Goal: Task Accomplishment & Management: Manage account settings

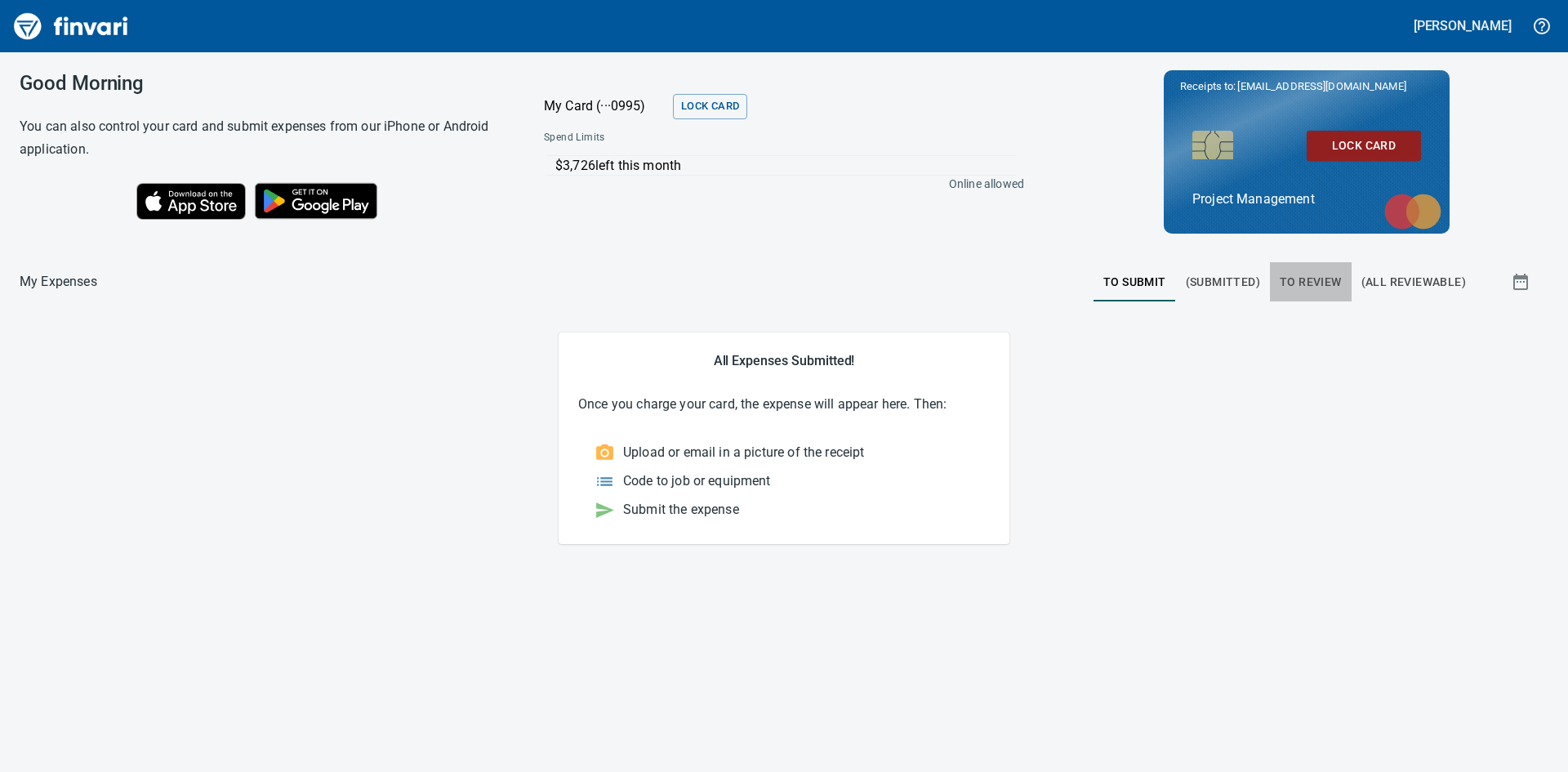
click at [1297, 280] on span "To Review" at bounding box center [1311, 282] width 62 height 21
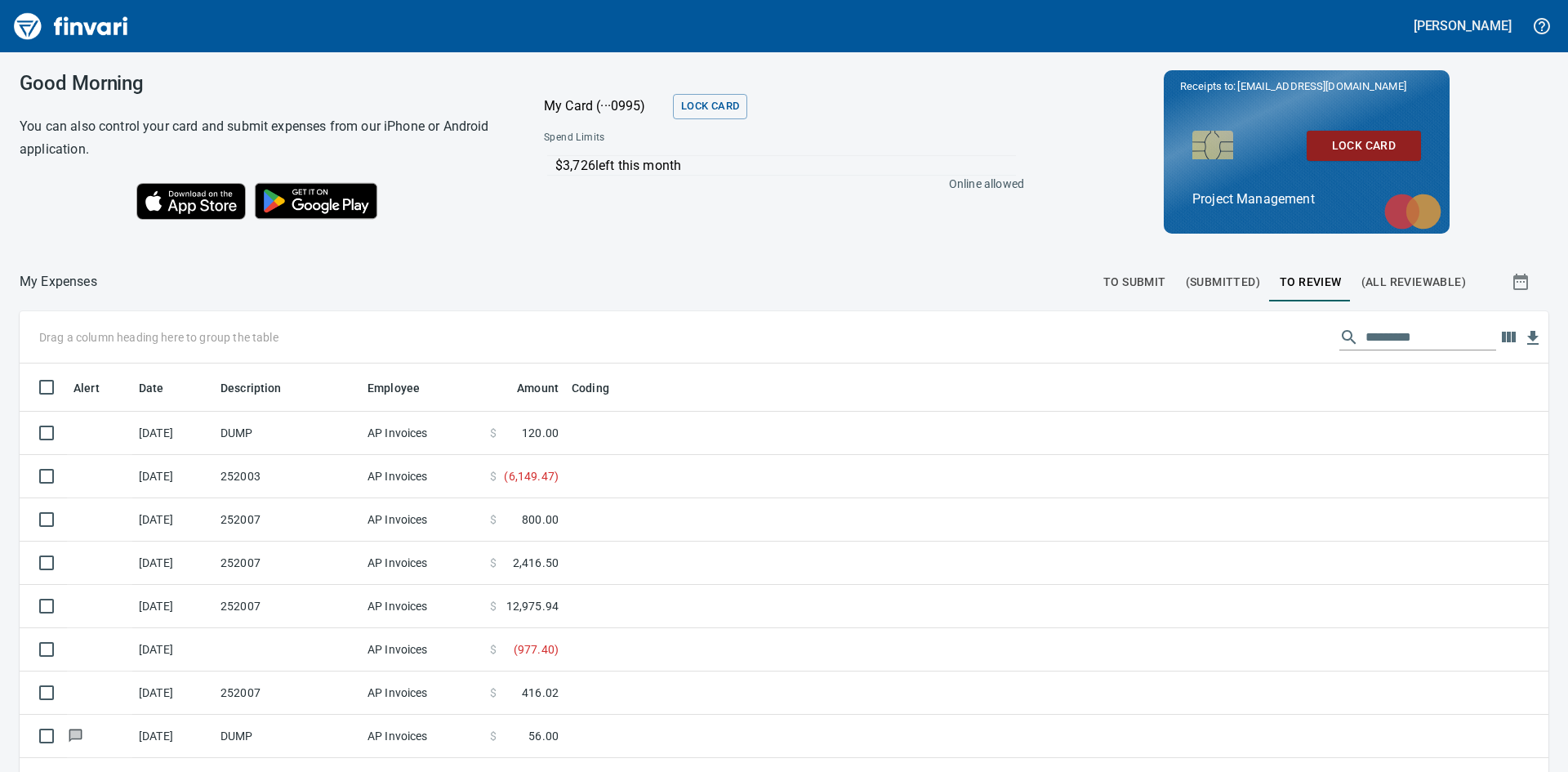
scroll to position [580, 1492]
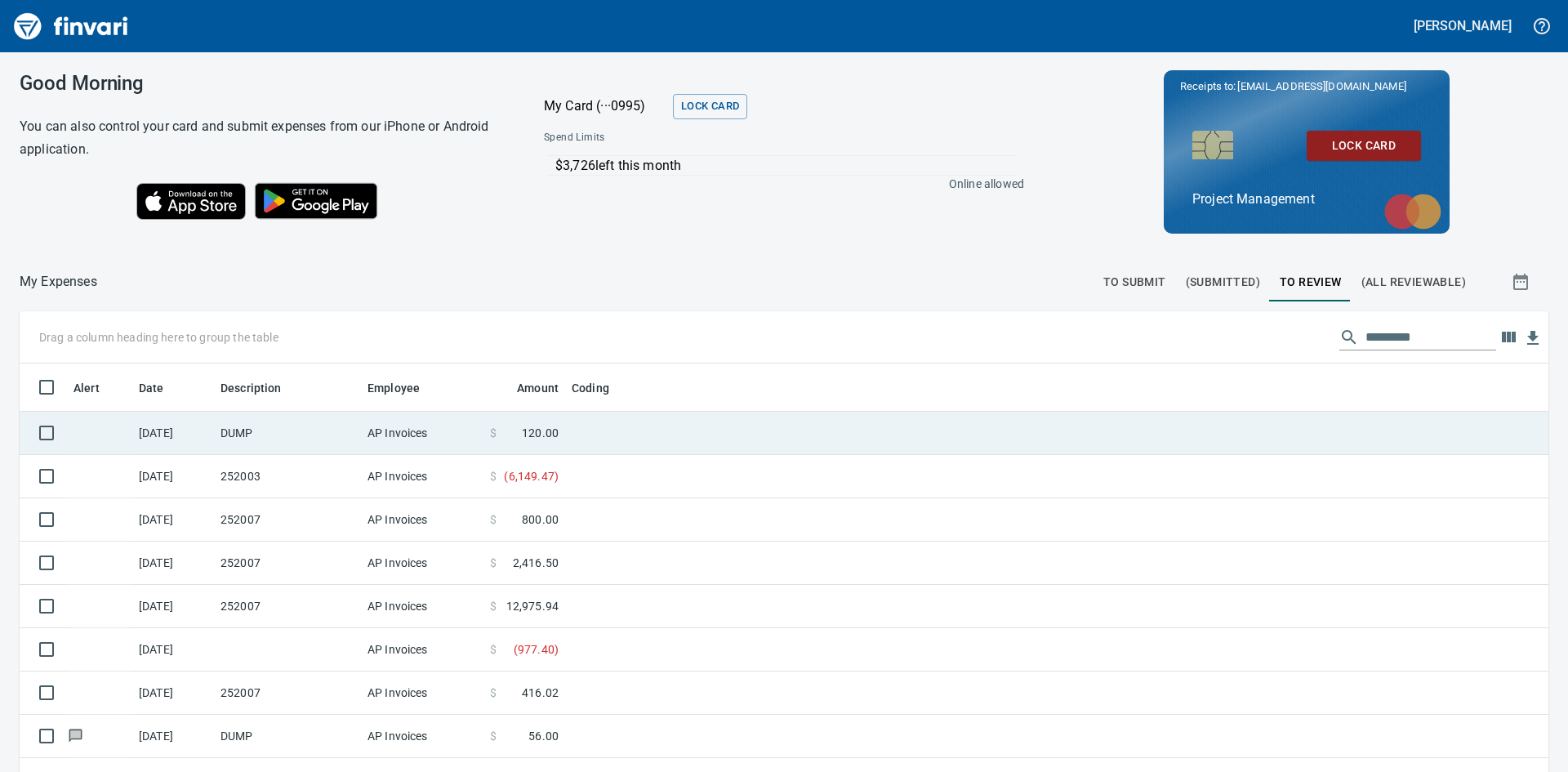
click at [289, 434] on td "DUMP" at bounding box center [287, 434] width 147 height 44
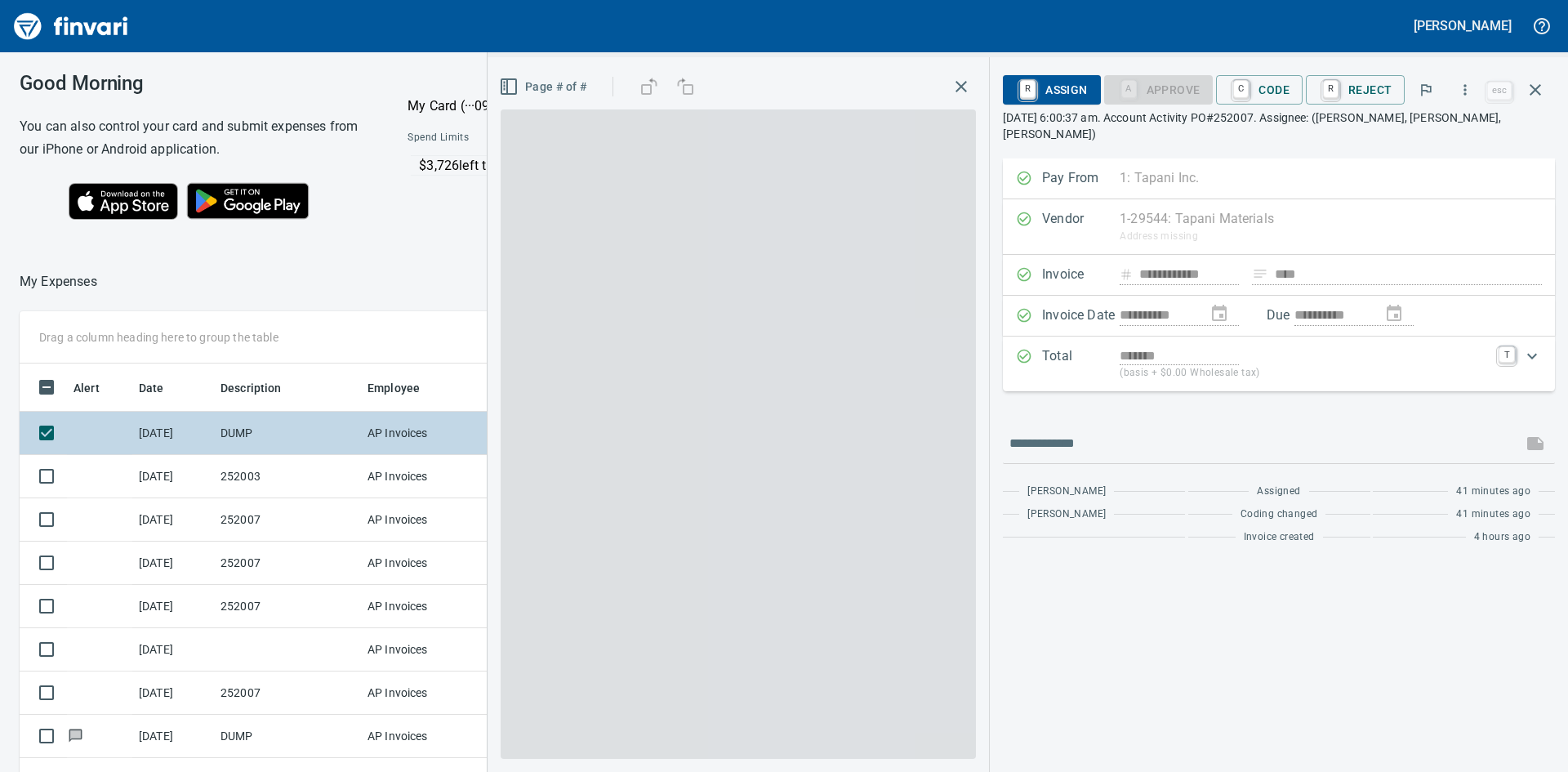
scroll to position [580, 1084]
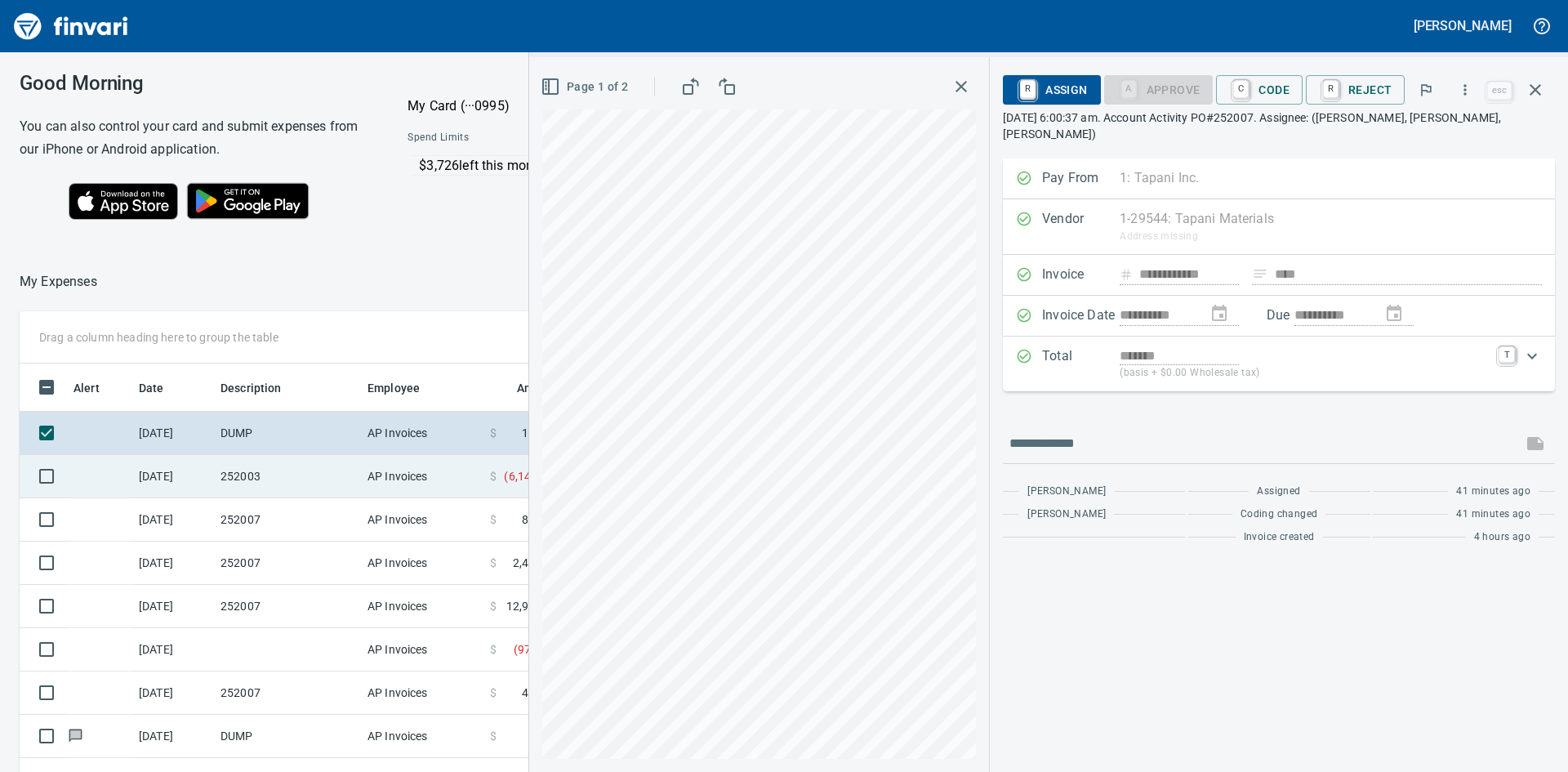
click at [275, 477] on td "252003" at bounding box center [287, 476] width 147 height 44
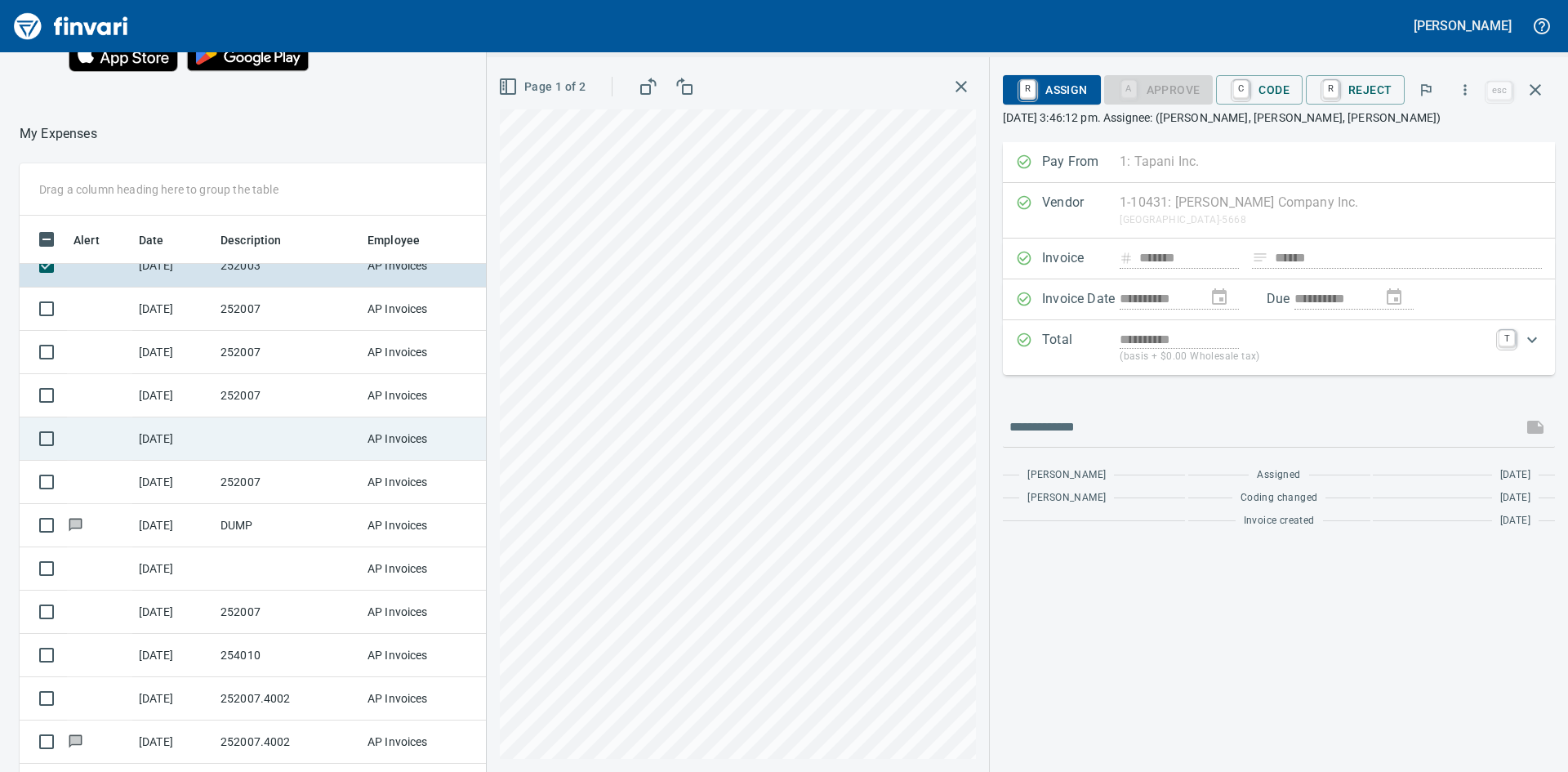
scroll to position [163, 0]
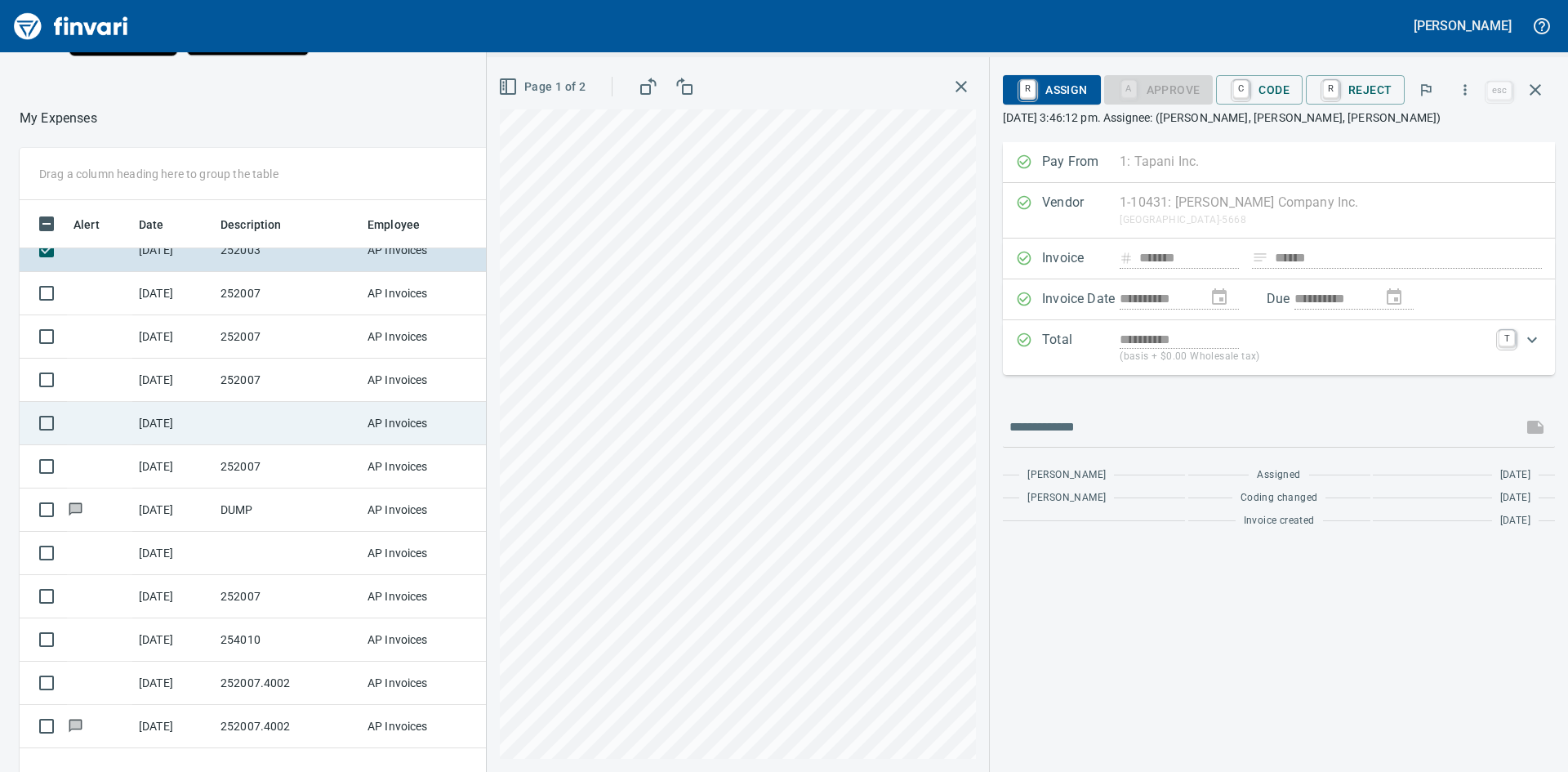
click at [282, 424] on td at bounding box center [287, 424] width 147 height 44
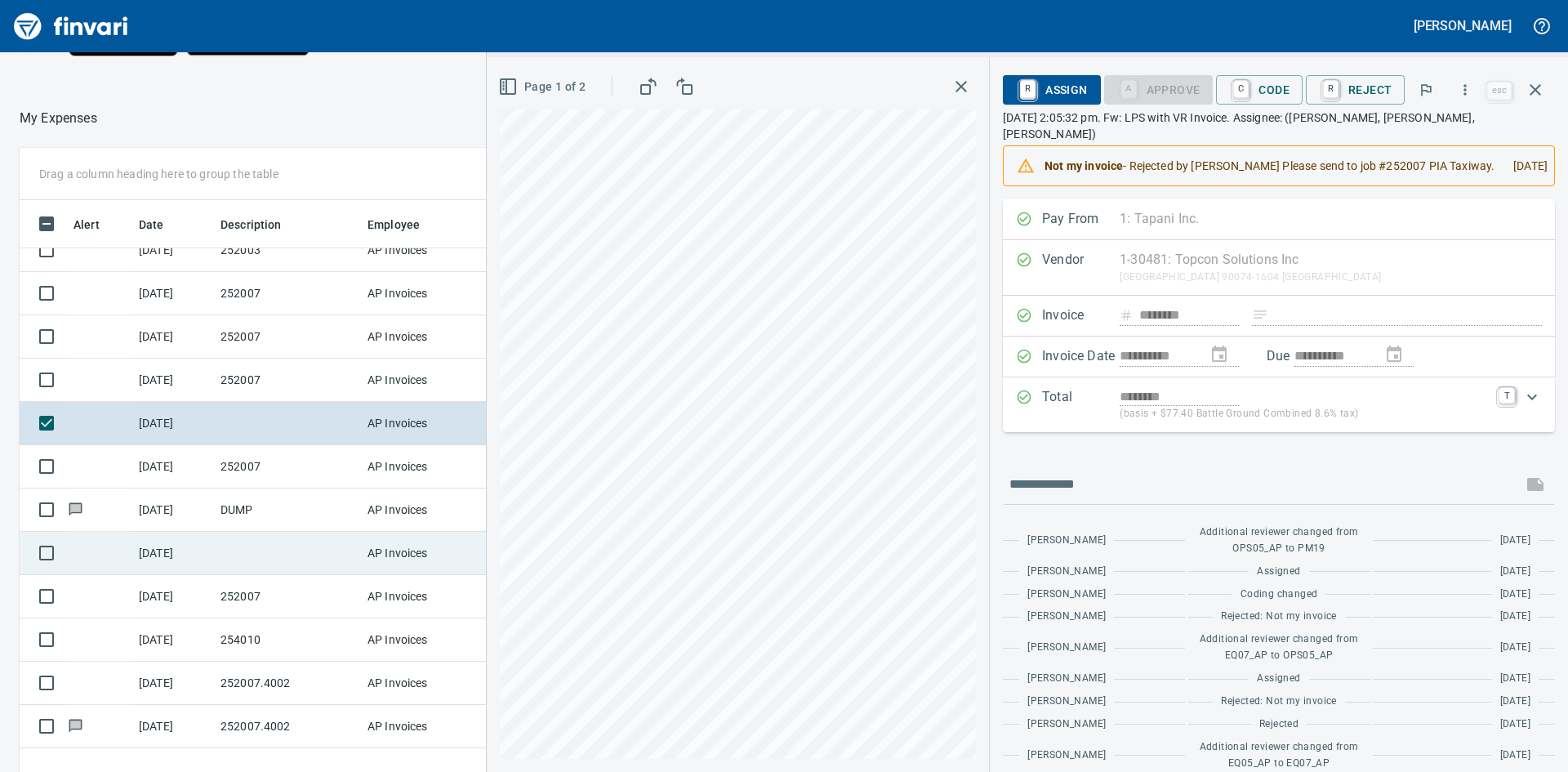
click at [254, 543] on td at bounding box center [287, 553] width 147 height 44
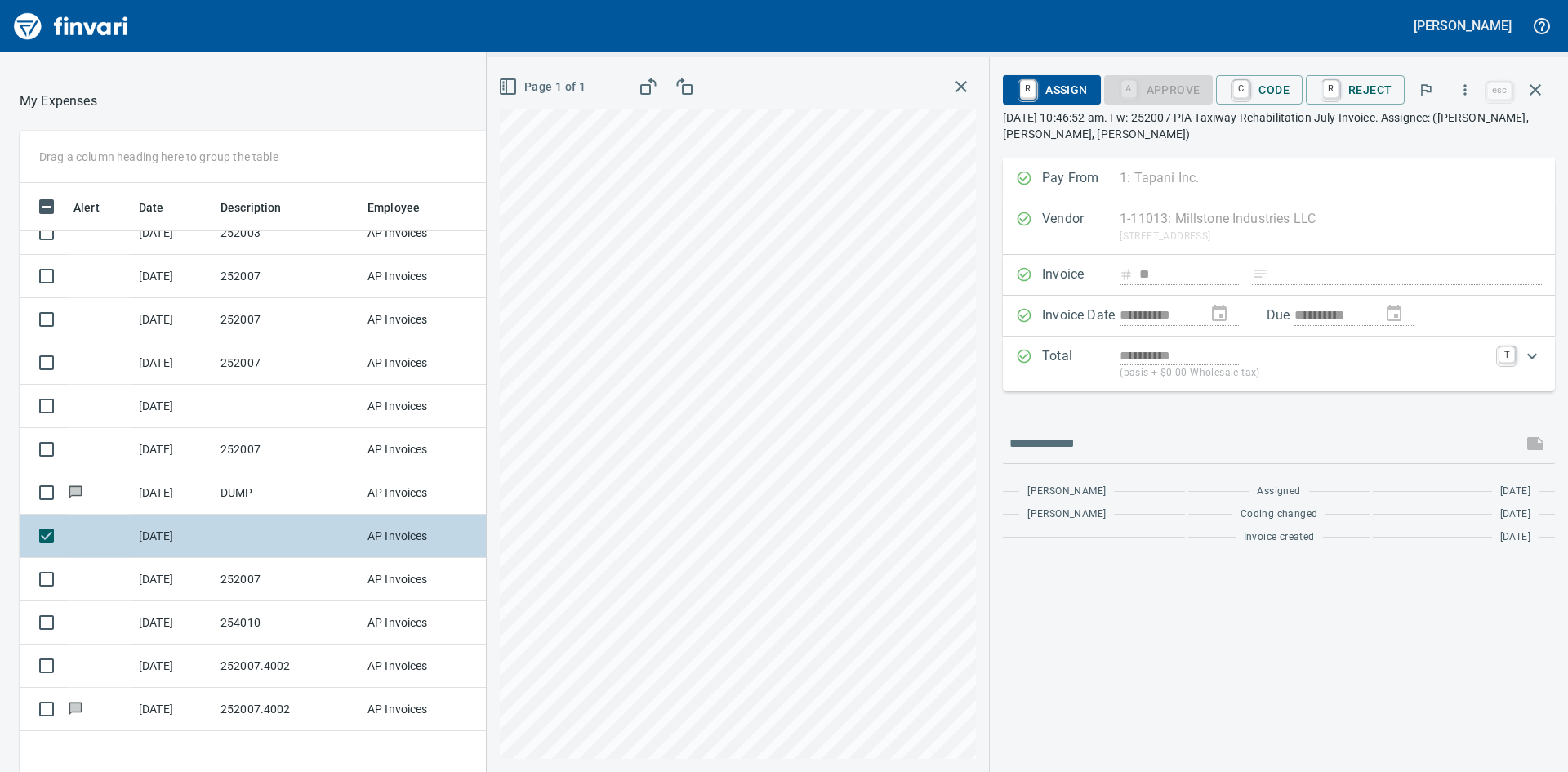
scroll to position [184, 0]
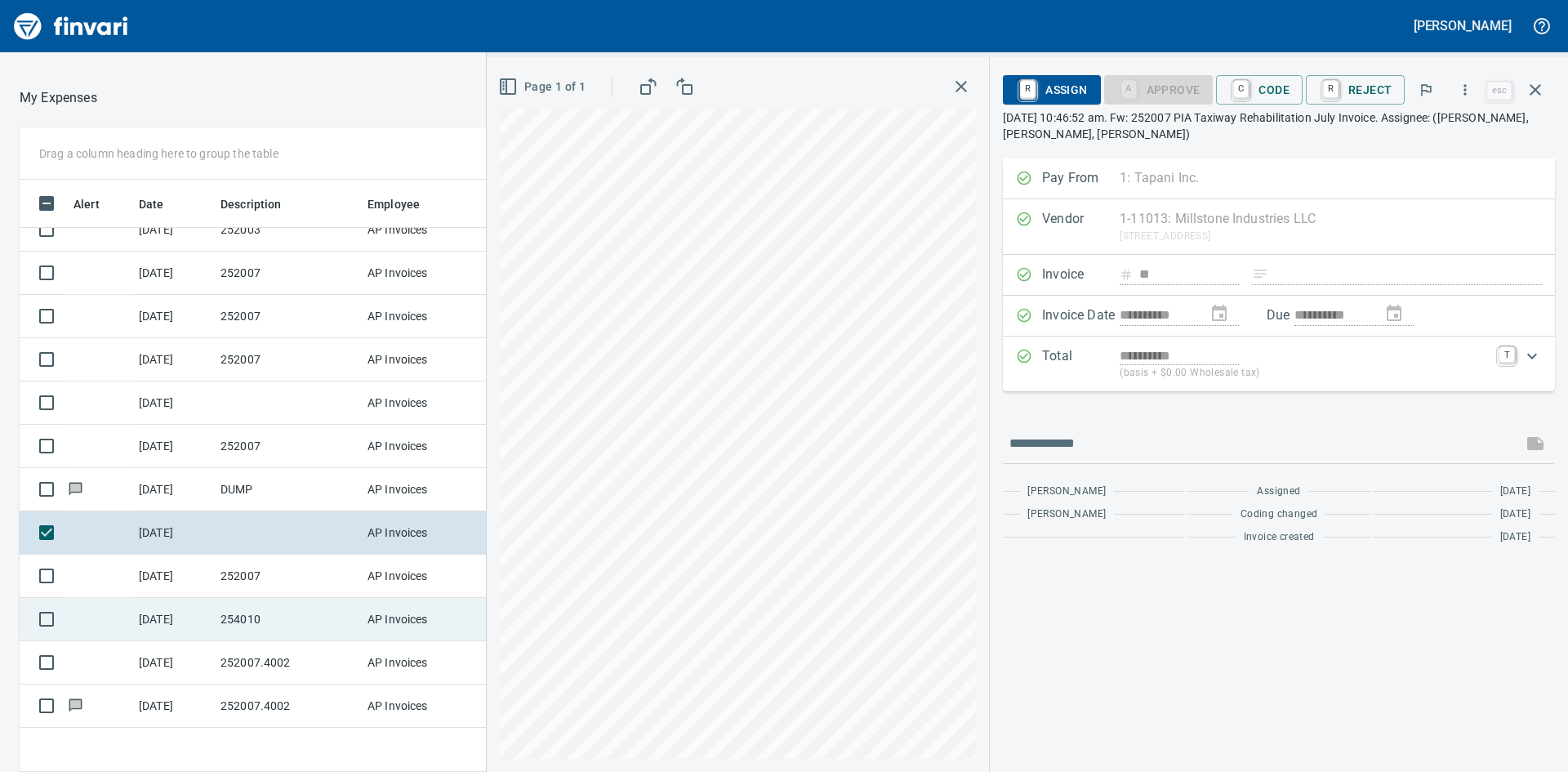
click at [302, 613] on td "254010" at bounding box center [287, 620] width 147 height 44
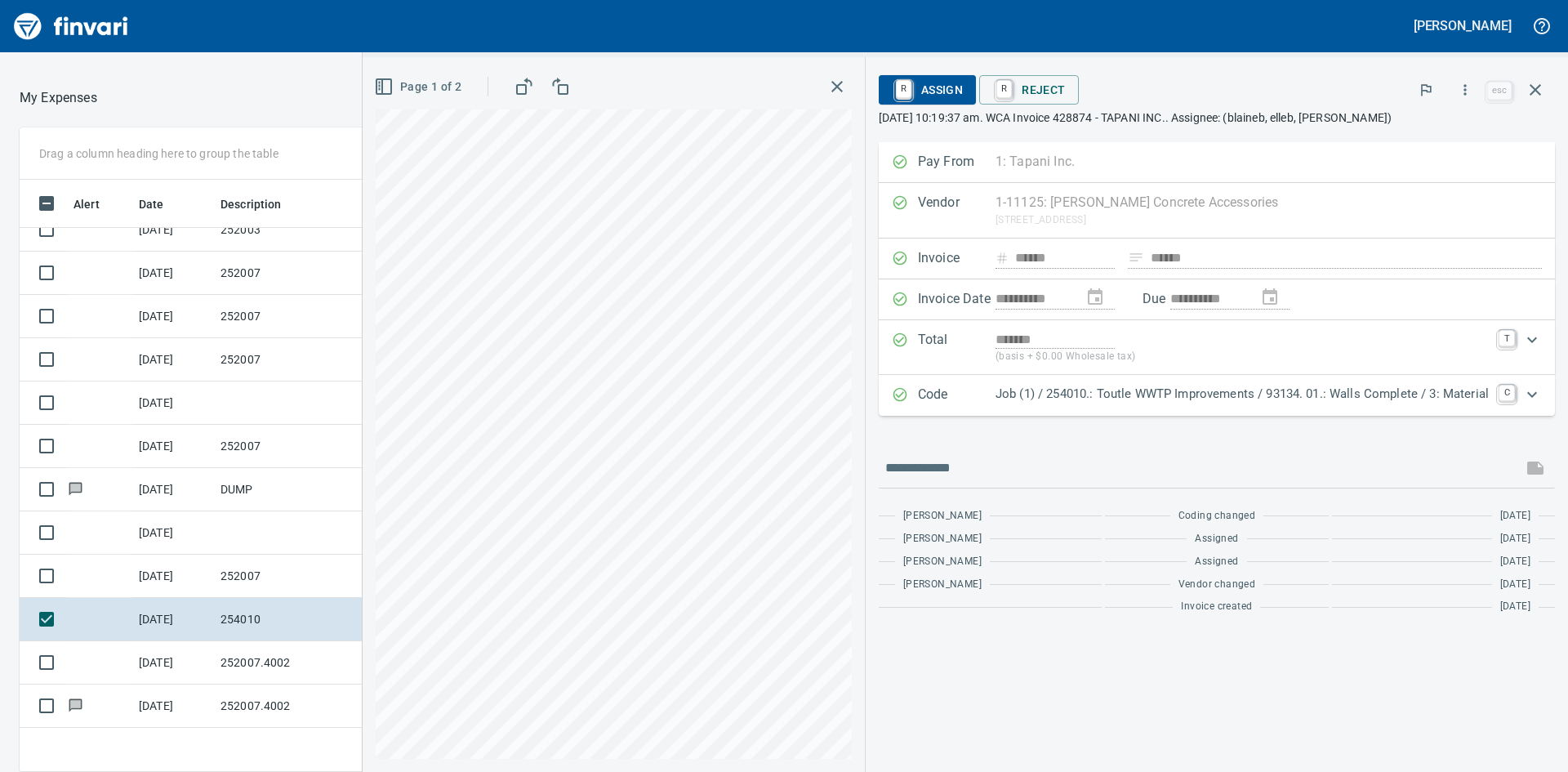
click at [1536, 396] on icon "Expand" at bounding box center [1532, 395] width 20 height 20
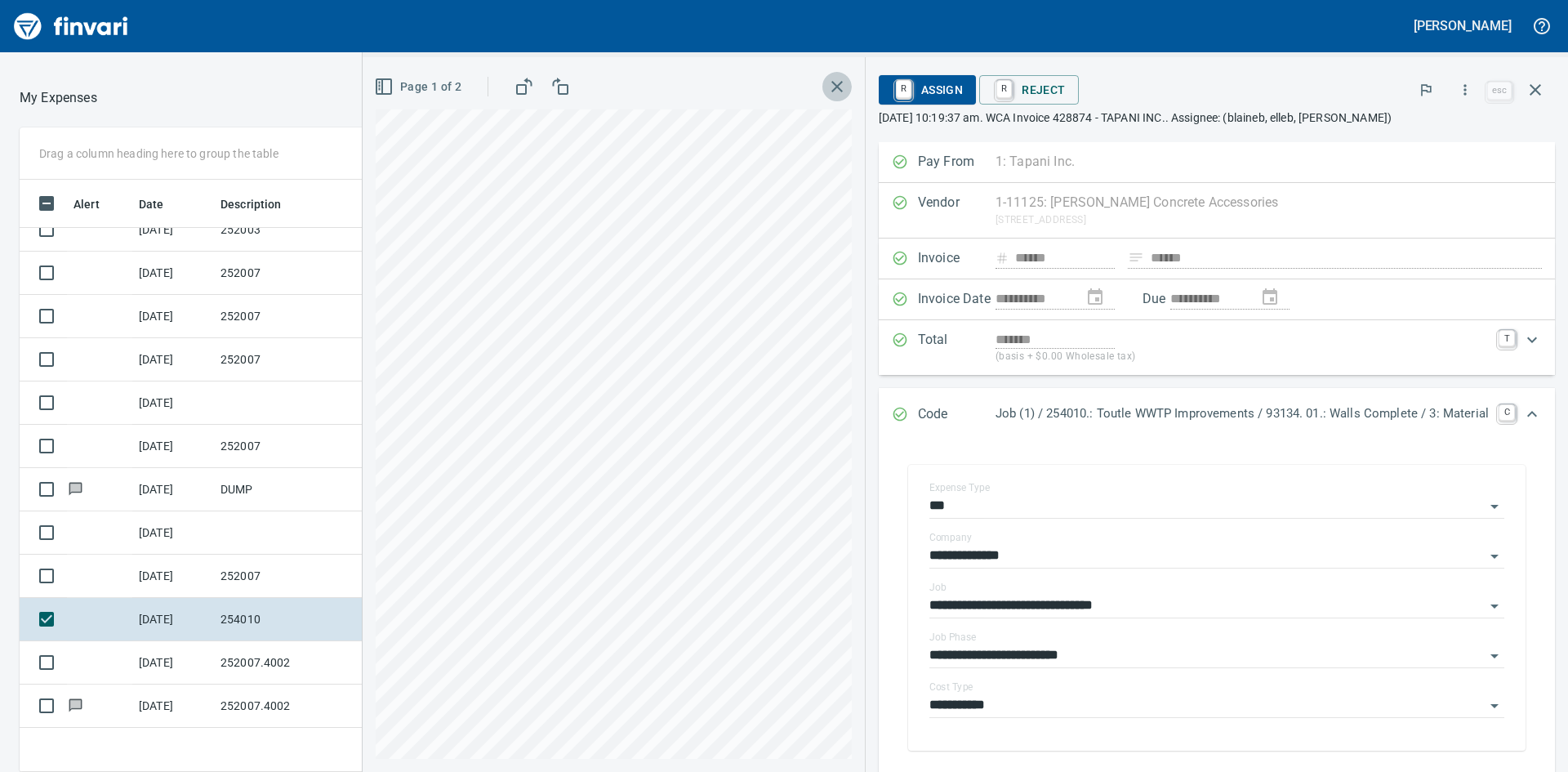
click at [828, 80] on icon "button" at bounding box center [837, 87] width 20 height 20
